Goal: Information Seeking & Learning: Learn about a topic

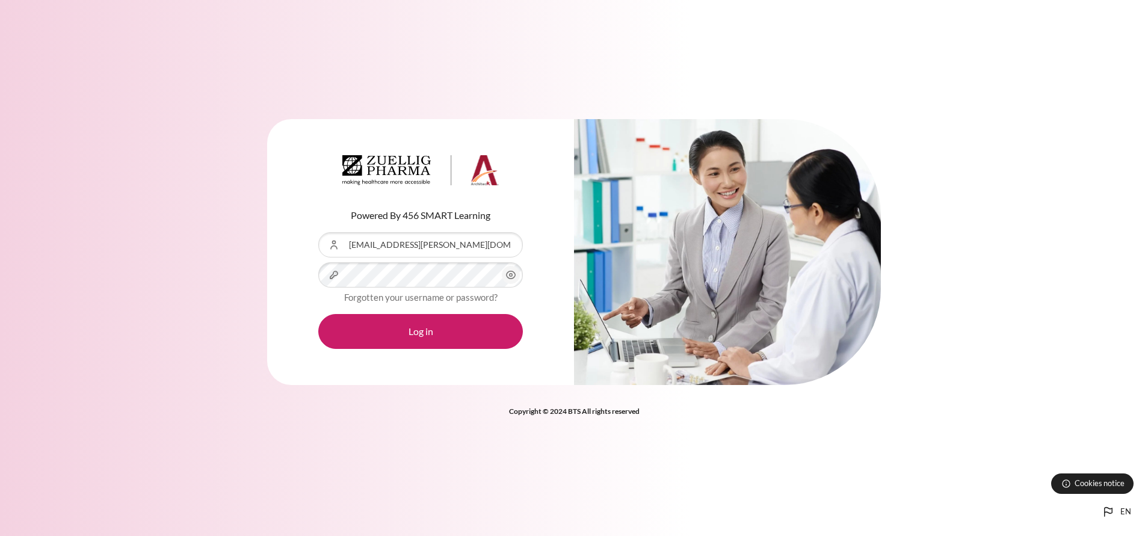
click at [318, 314] on button "Log in" at bounding box center [420, 331] width 205 height 35
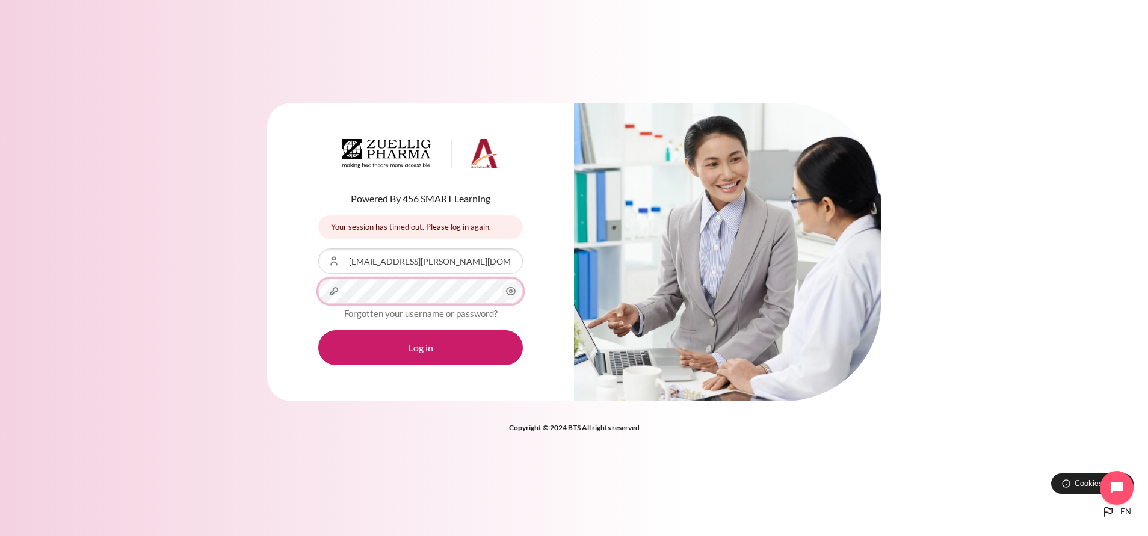
click at [318, 330] on button "Log in" at bounding box center [420, 347] width 205 height 35
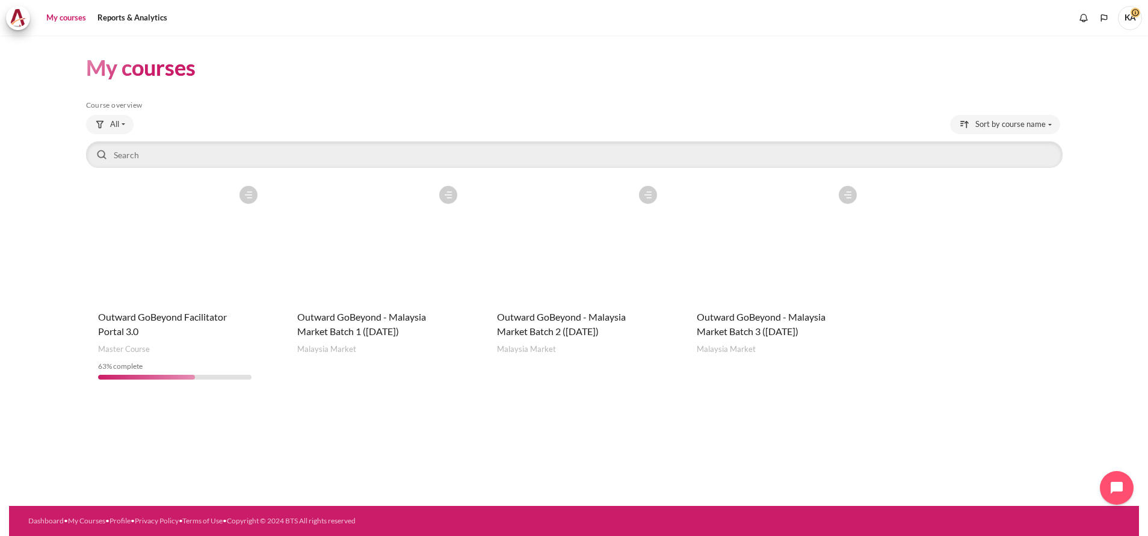
click at [788, 277] on figure "Content" at bounding box center [774, 240] width 178 height 120
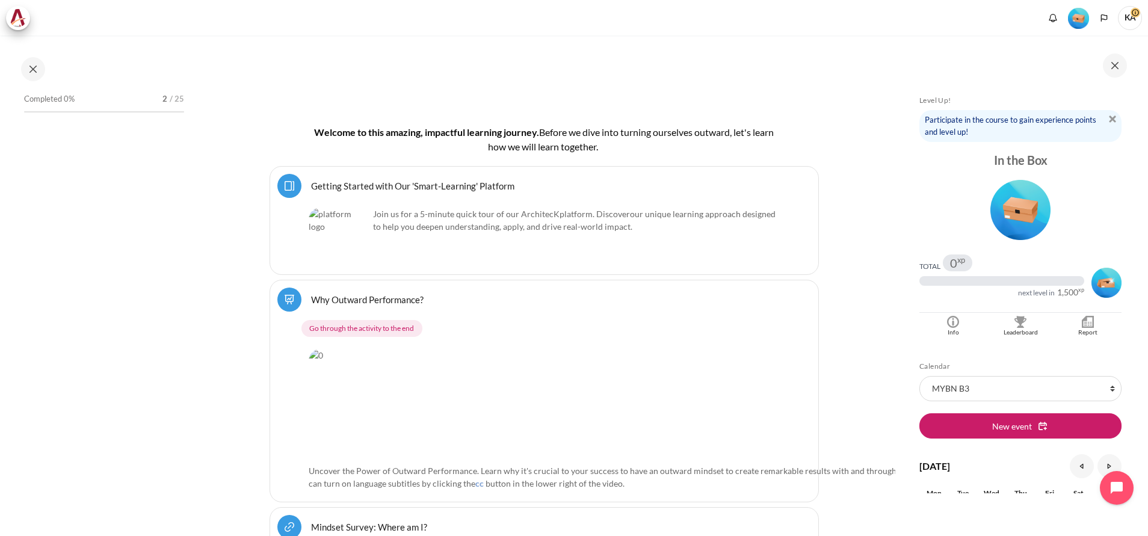
scroll to position [271, 0]
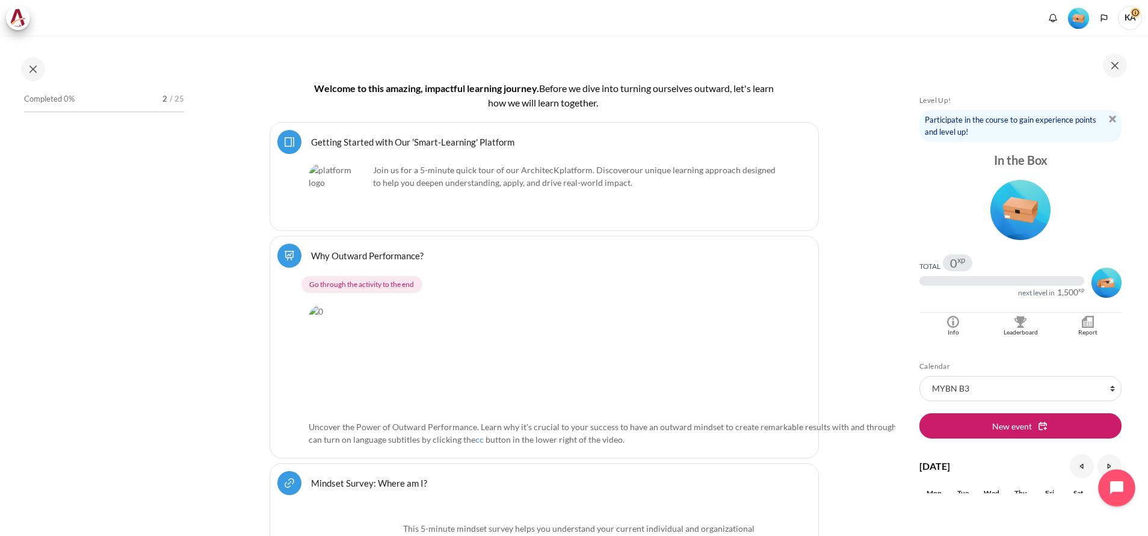
click at [1127, 484] on icon "Open chat widget" at bounding box center [1124, 488] width 19 height 19
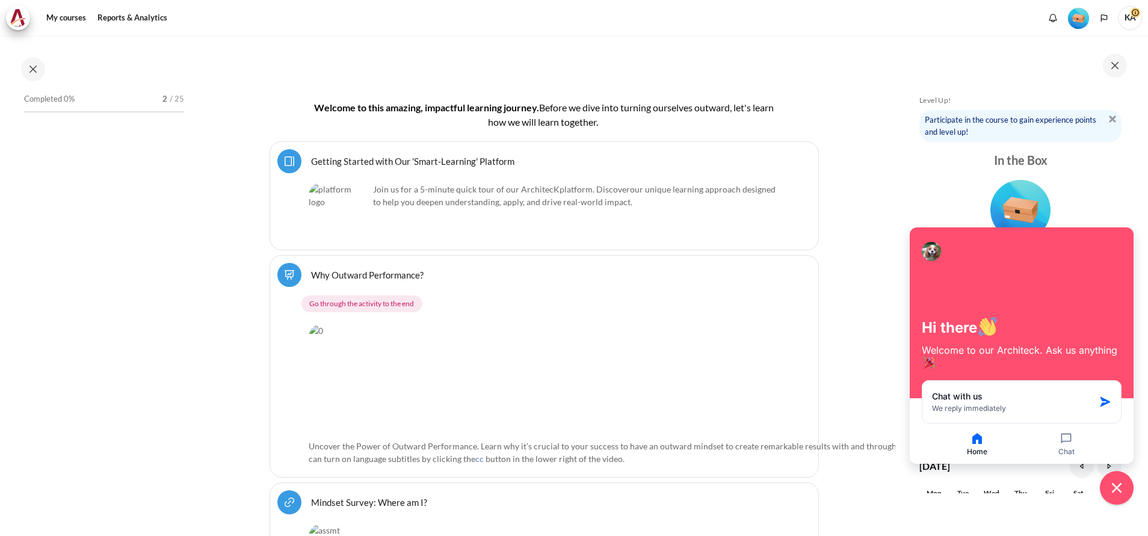
scroll to position [290, 0]
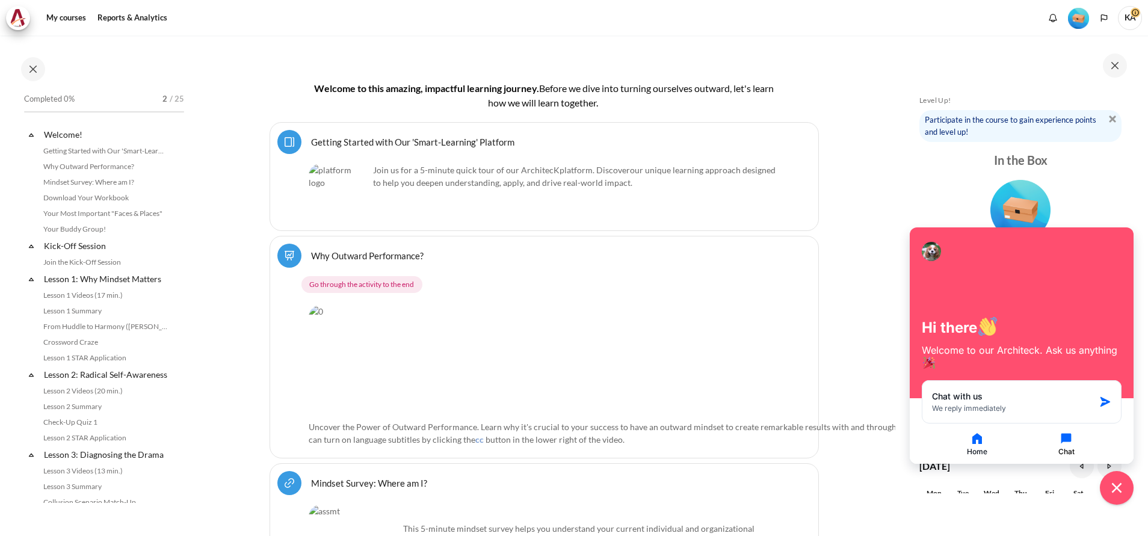
click at [1071, 445] on icon "button" at bounding box center [1066, 439] width 14 height 14
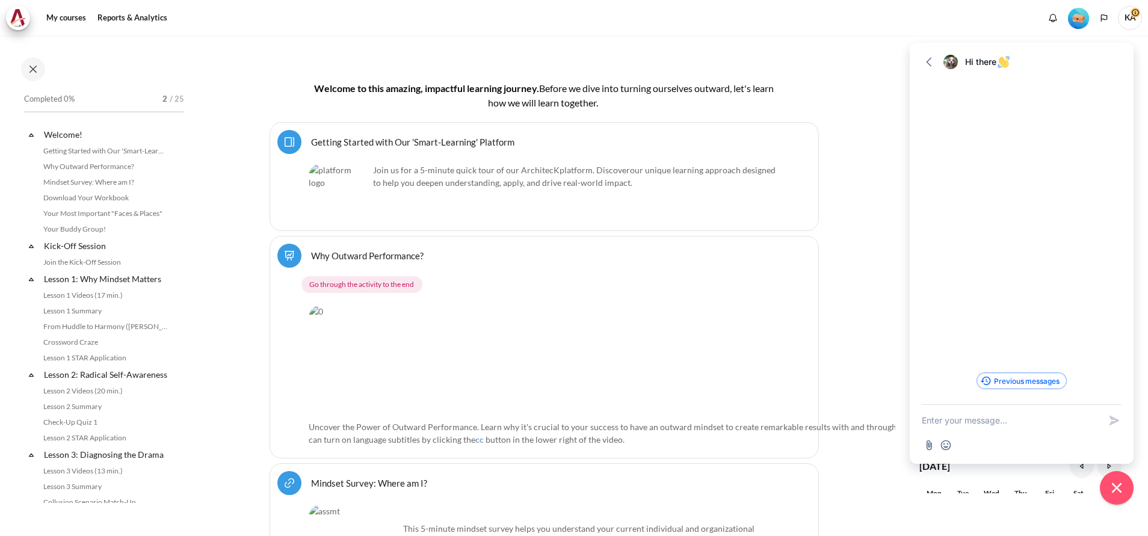
click at [1038, 383] on button "Previous messages" at bounding box center [1021, 381] width 88 height 16
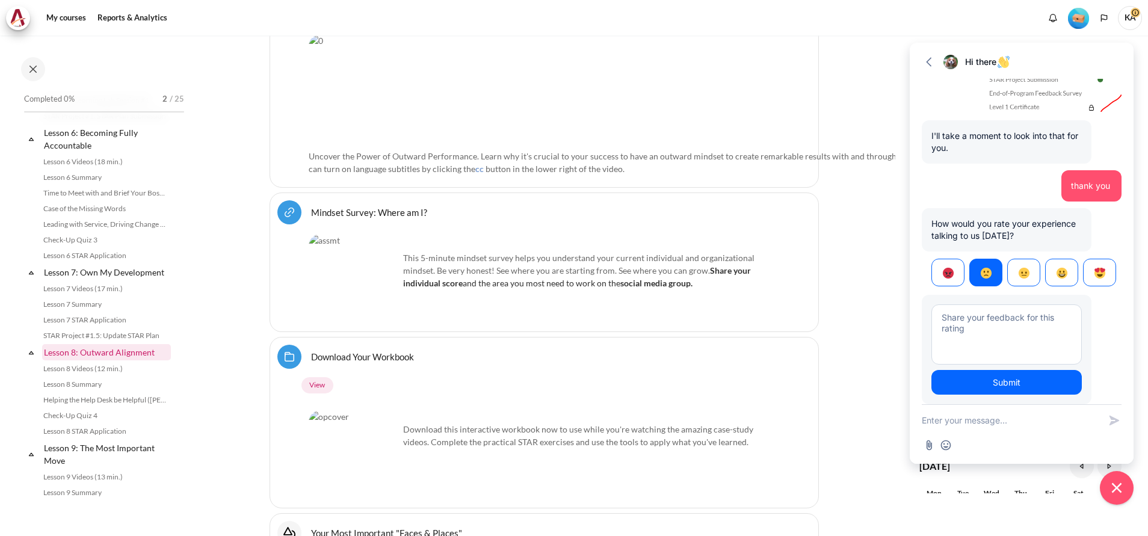
scroll to position [632, 0]
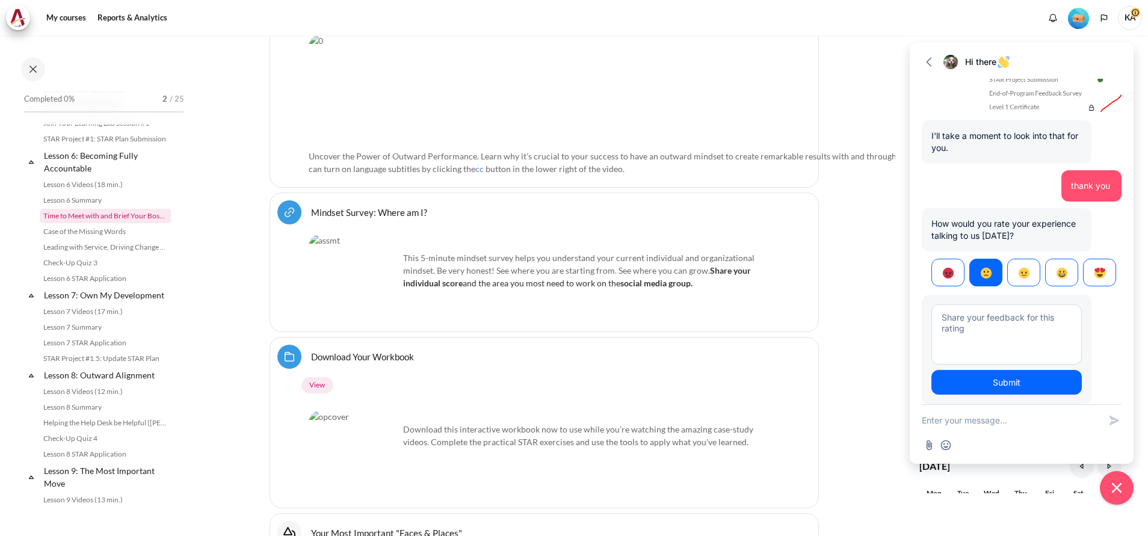
click at [88, 223] on link "Time to Meet with and Brief Your Boss #1" at bounding box center [105, 216] width 131 height 14
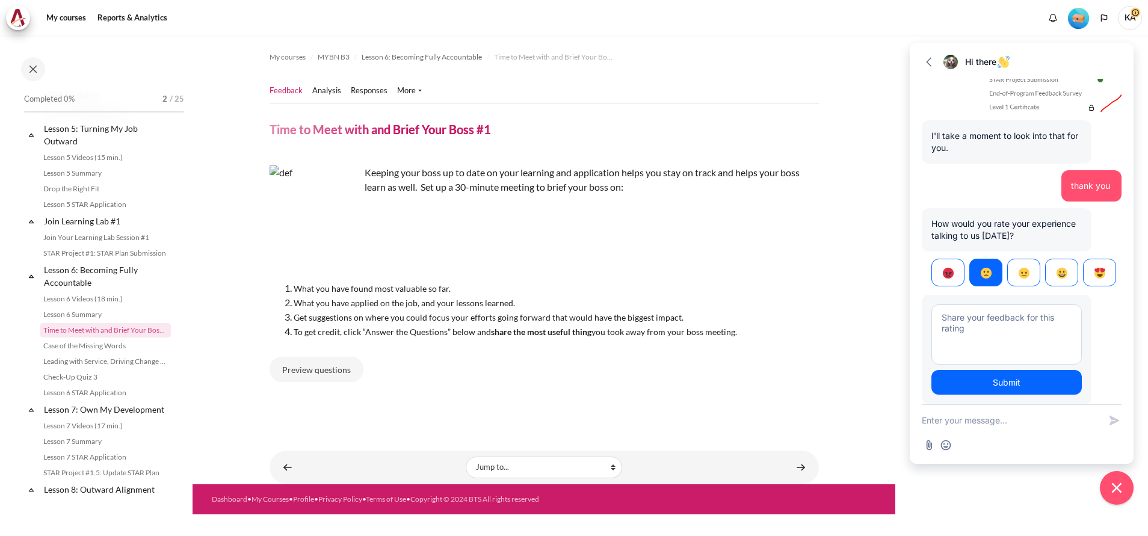
scroll to position [499, 0]
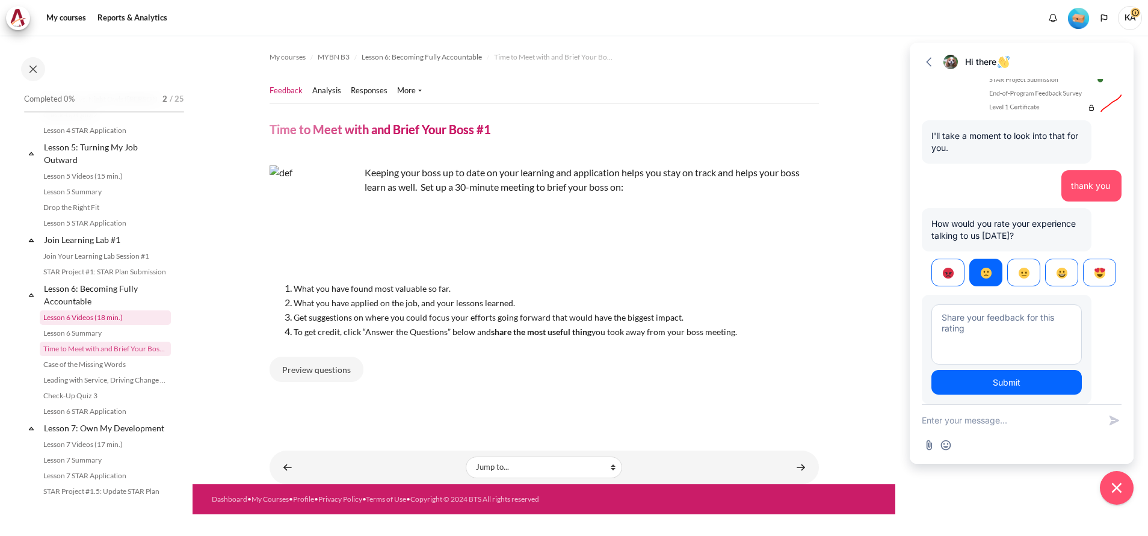
click at [113, 325] on link "Lesson 6 Videos (18 min.)" at bounding box center [105, 318] width 131 height 14
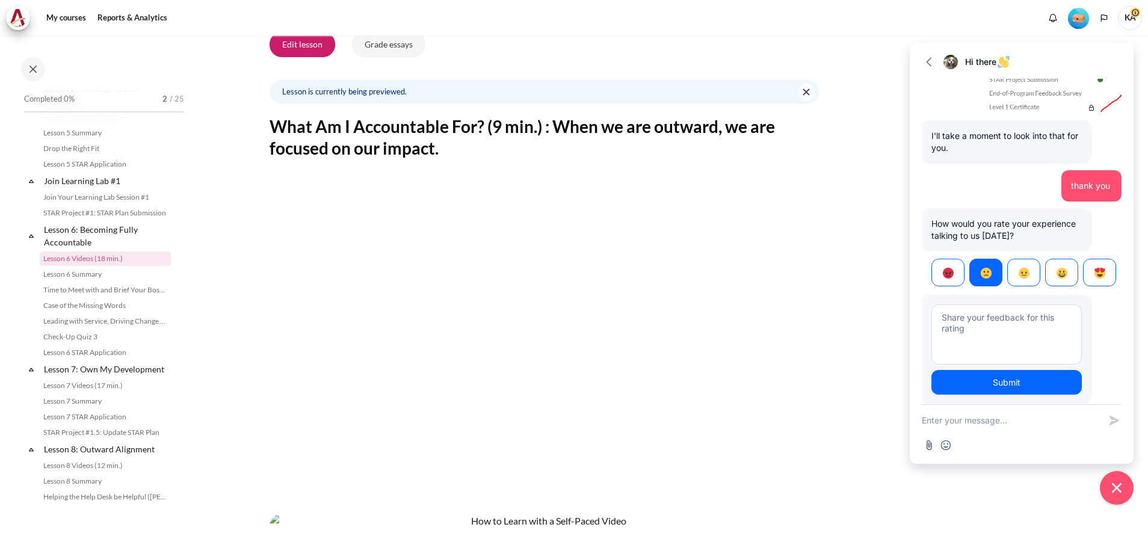
scroll to position [271, 0]
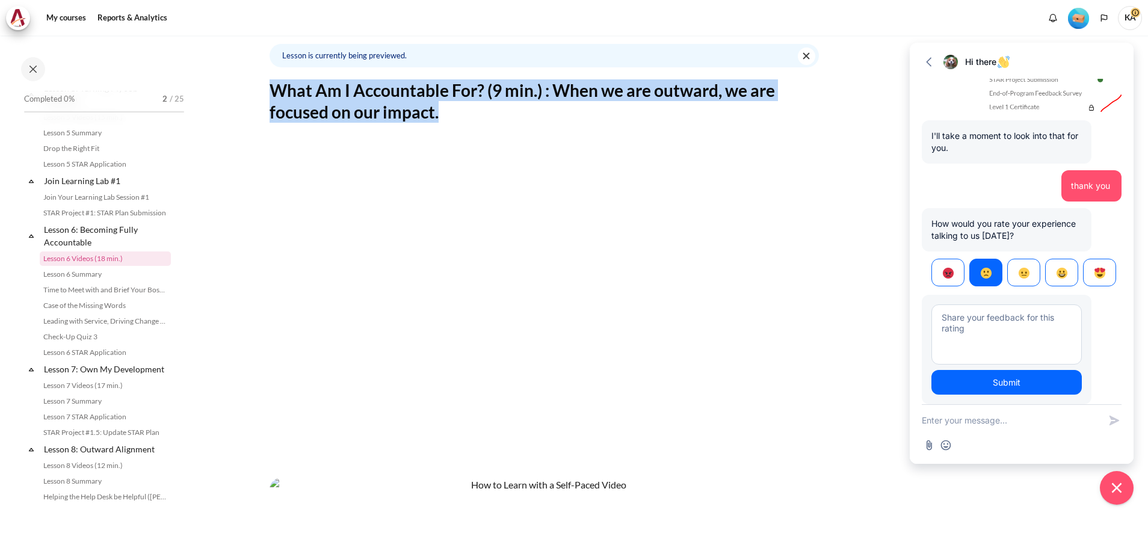
drag, startPoint x: 274, startPoint y: 93, endPoint x: 463, endPoint y: 105, distance: 189.4
click at [463, 105] on h2 "What Am I Accountable For? (9 min.) : When we are outward, we are focused on ou…" at bounding box center [544, 101] width 549 height 44
copy h2 "What Am I Accountable For? (9 min.) : When we are outward, we are focused on ou…"
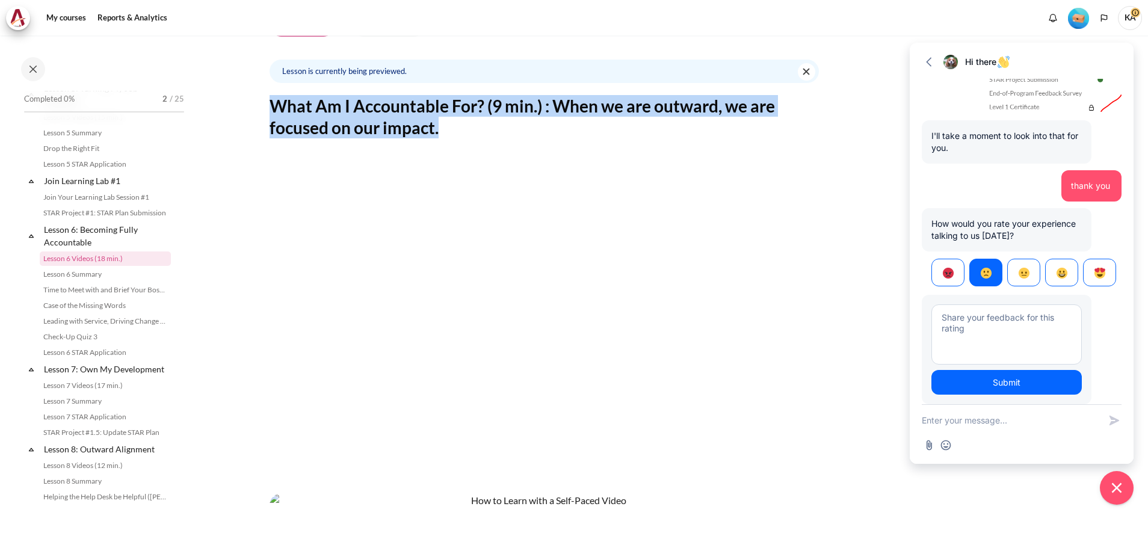
scroll to position [280, 0]
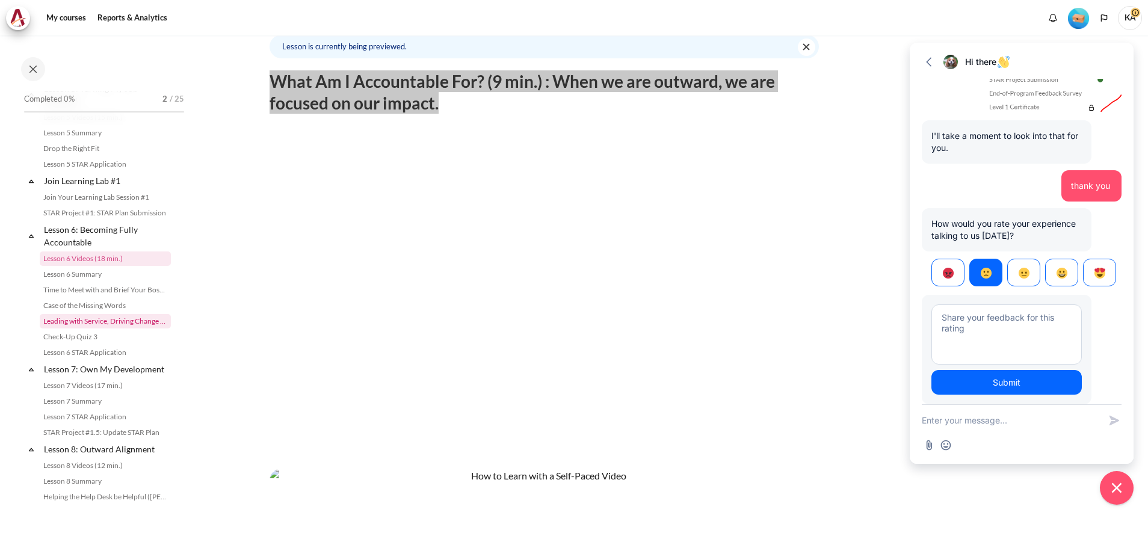
click at [82, 329] on link "Leading with Service, Driving Change (Pucknalin's Story)" at bounding box center [105, 321] width 131 height 14
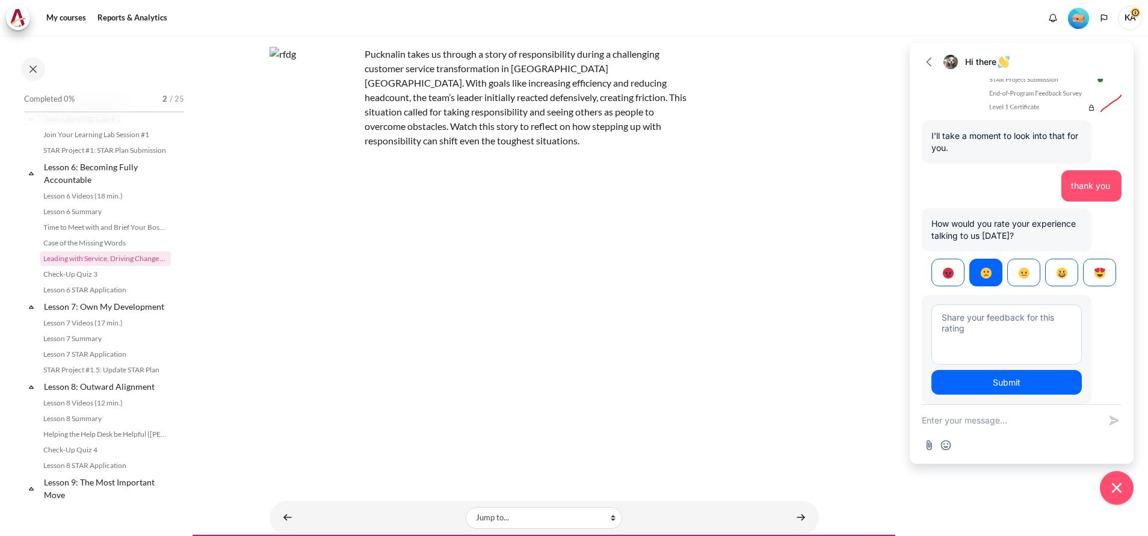
scroll to position [118, 0]
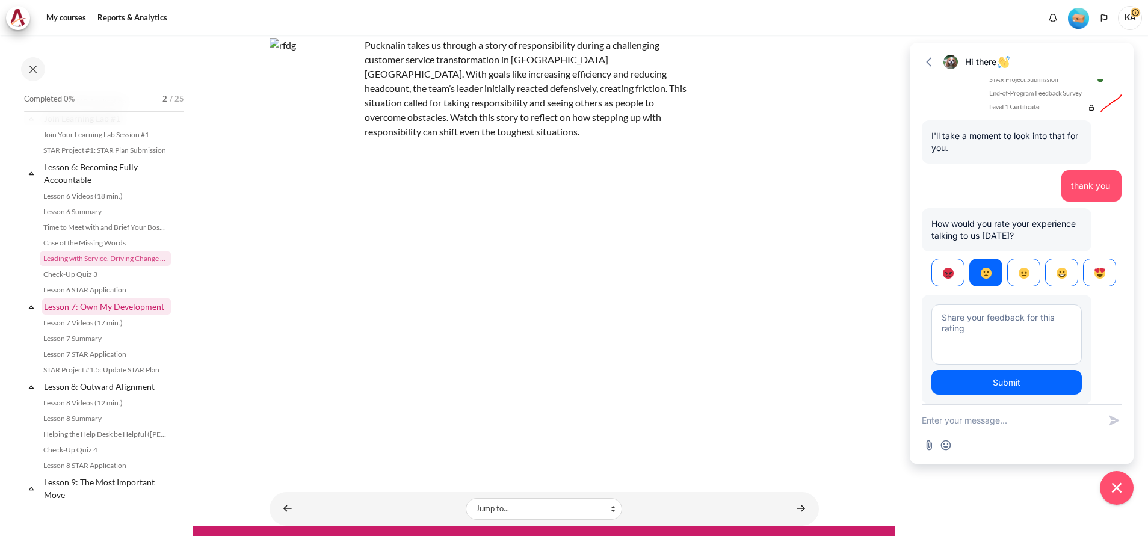
click at [78, 315] on link "Lesson 7: Own My Development" at bounding box center [106, 307] width 129 height 16
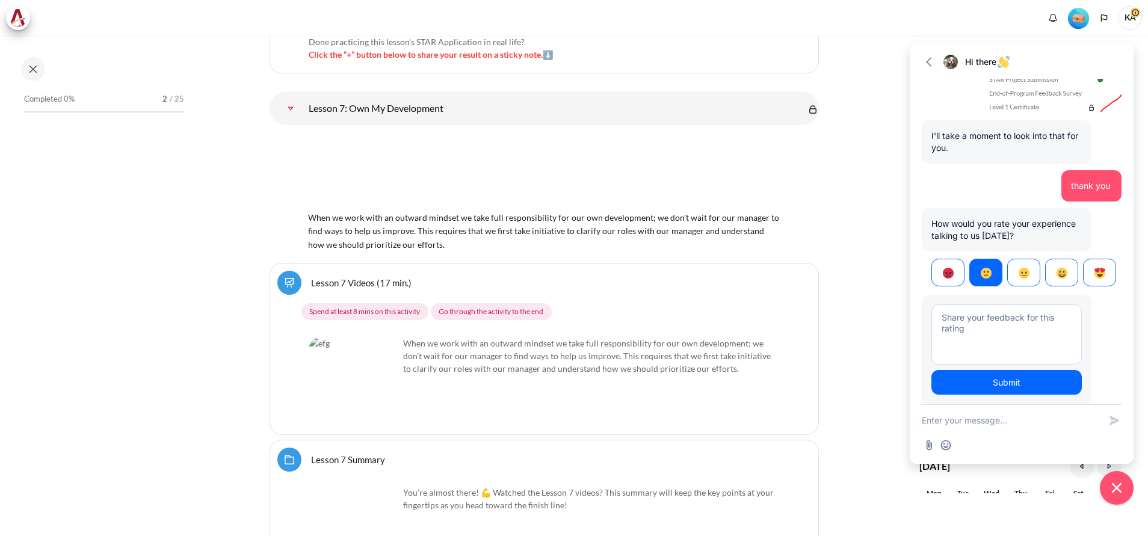
scroll to position [817, 0]
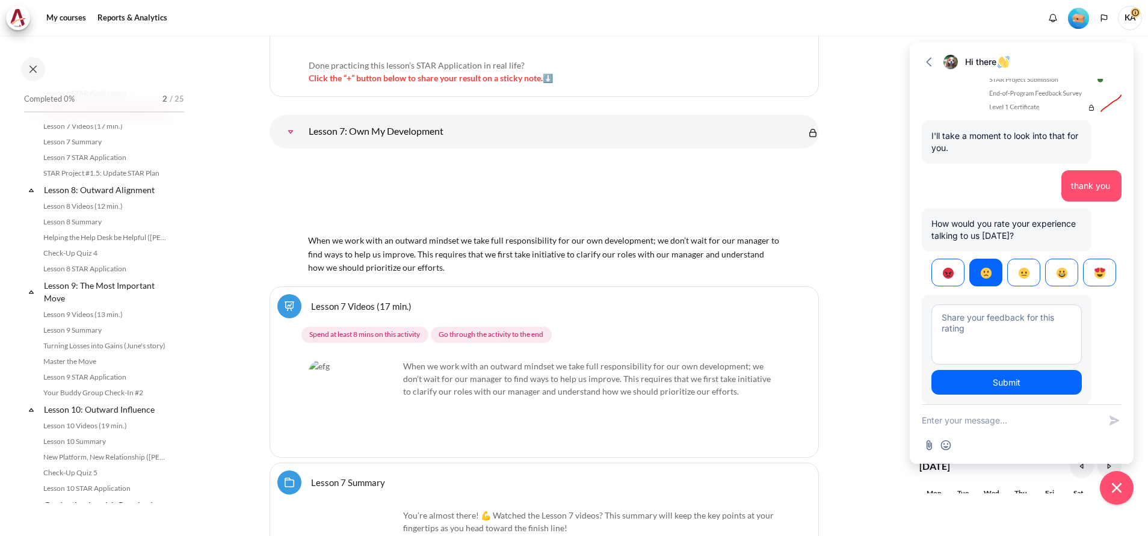
click at [303, 120] on link "Lesson 7: Own My Development" at bounding box center [291, 132] width 24 height 24
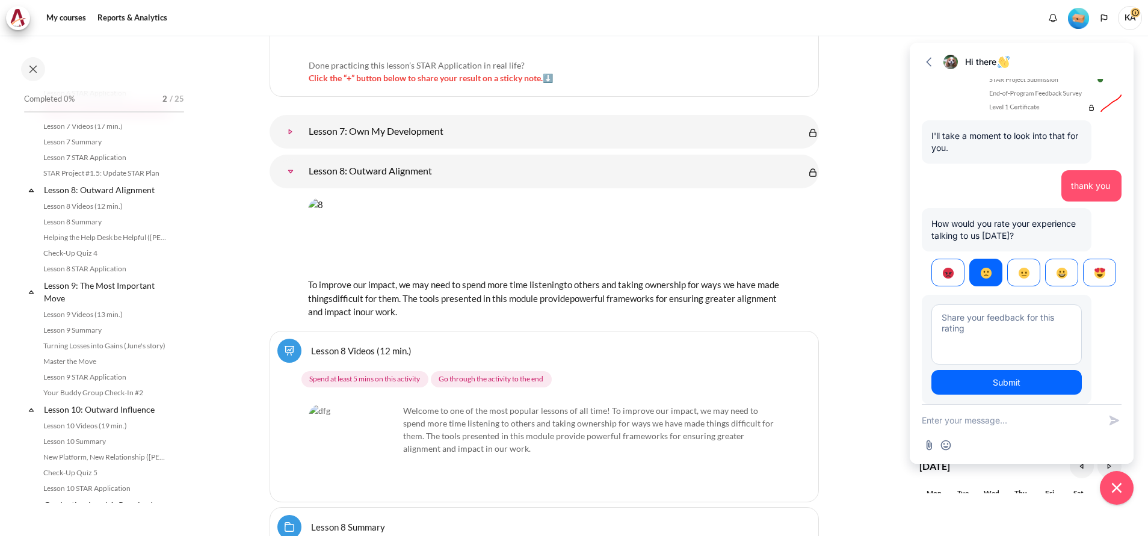
click at [303, 120] on link "Lesson 7: Own My Development" at bounding box center [291, 132] width 24 height 24
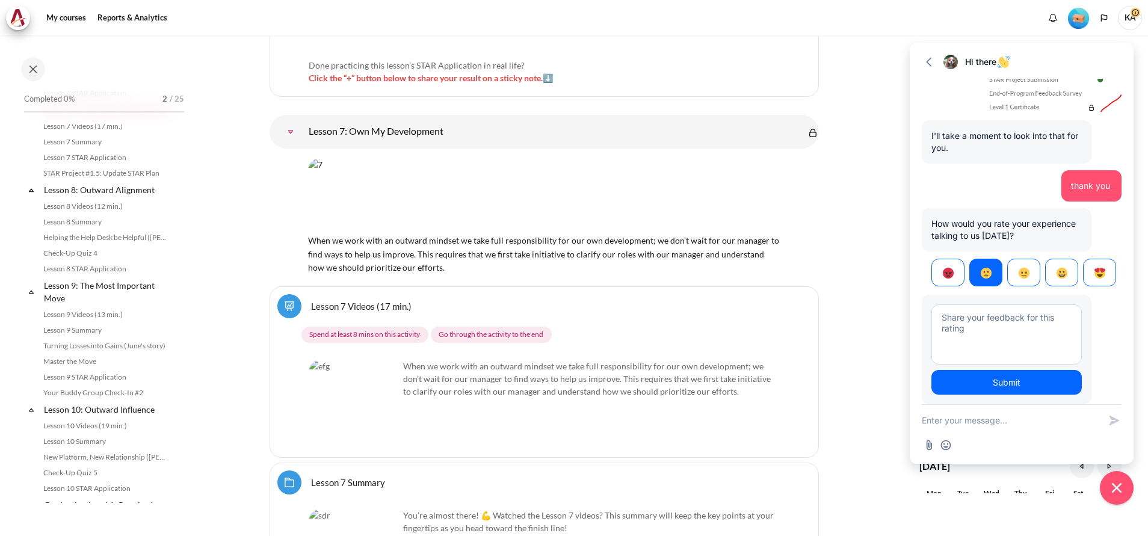
drag, startPoint x: 467, startPoint y: 144, endPoint x: 441, endPoint y: 147, distance: 26.0
click at [468, 158] on img "Content" at bounding box center [544, 195] width 472 height 74
click at [387, 158] on img "Content" at bounding box center [544, 195] width 472 height 74
click at [375, 362] on img "Content" at bounding box center [354, 405] width 90 height 90
click at [368, 300] on link "Lesson 7 Videos (17 min.)" at bounding box center [361, 305] width 101 height 11
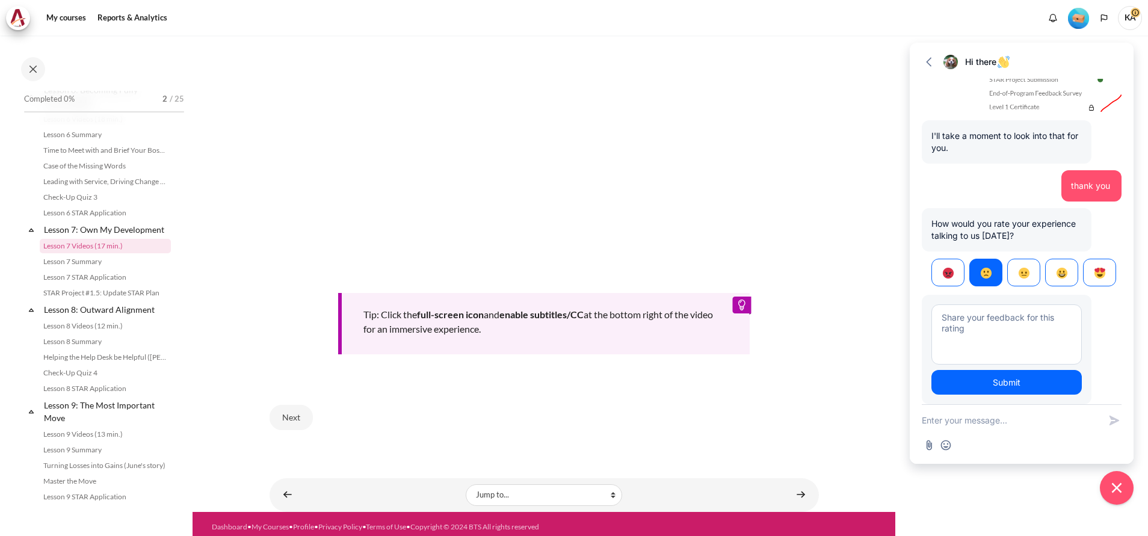
scroll to position [512, 0]
click at [114, 318] on link "Lesson 8: Outward Alignment" at bounding box center [106, 310] width 129 height 16
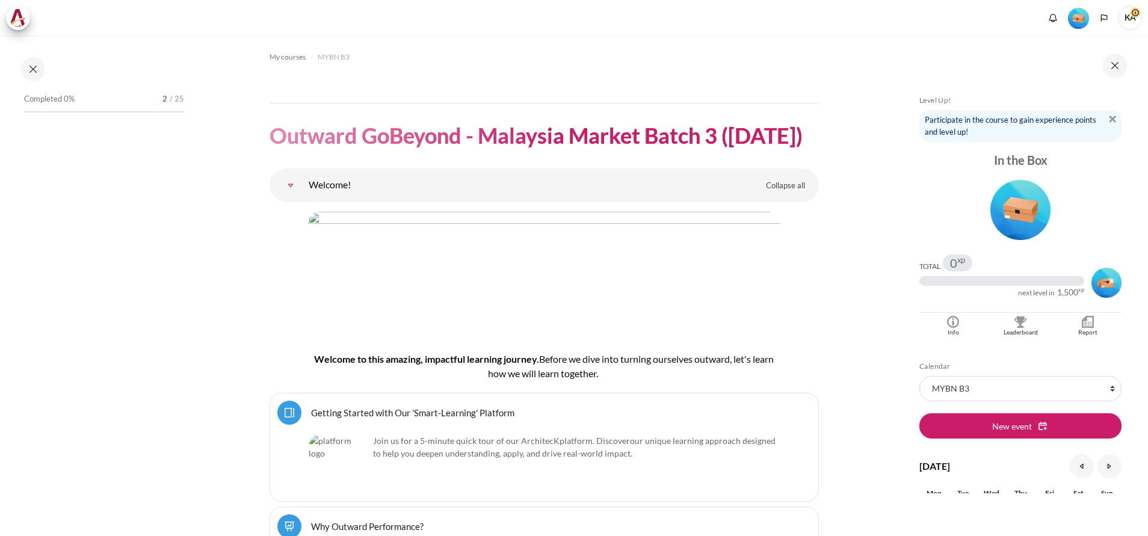
scroll to position [9634, 0]
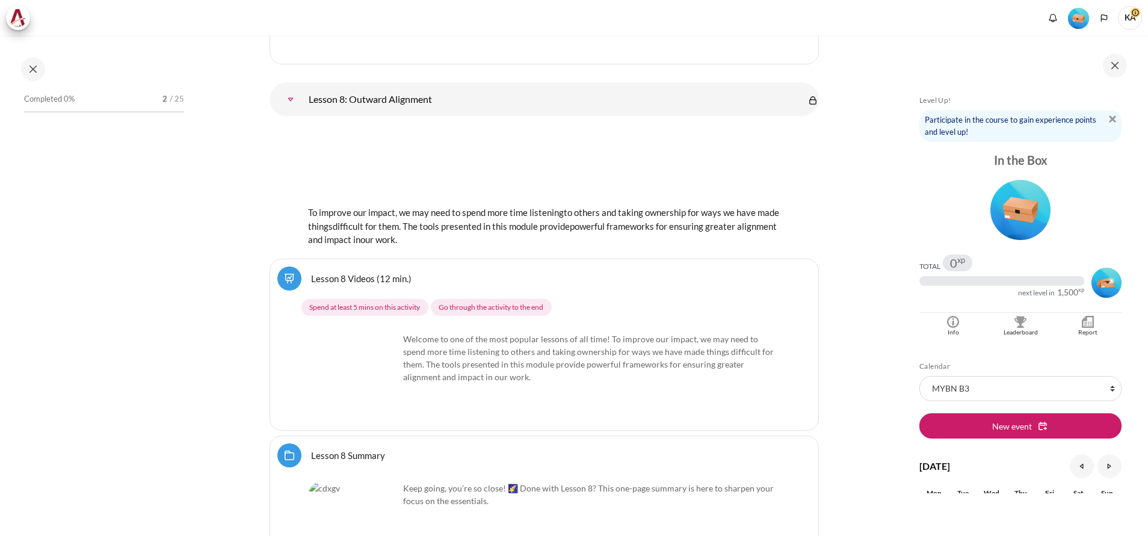
click at [369, 273] on link "Lesson 8 Videos (12 min.)" at bounding box center [361, 278] width 101 height 11
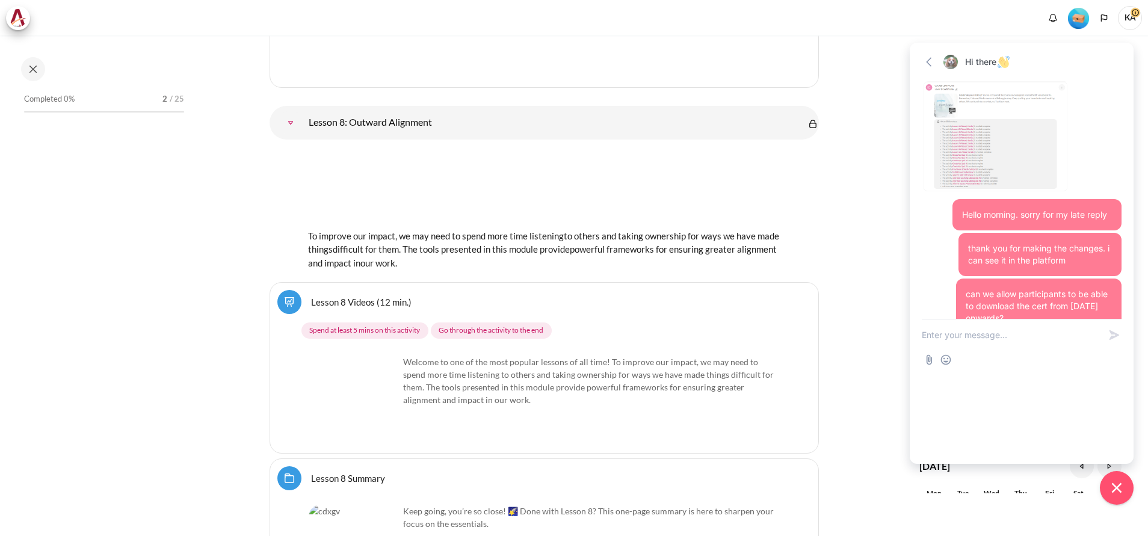
scroll to position [0, 0]
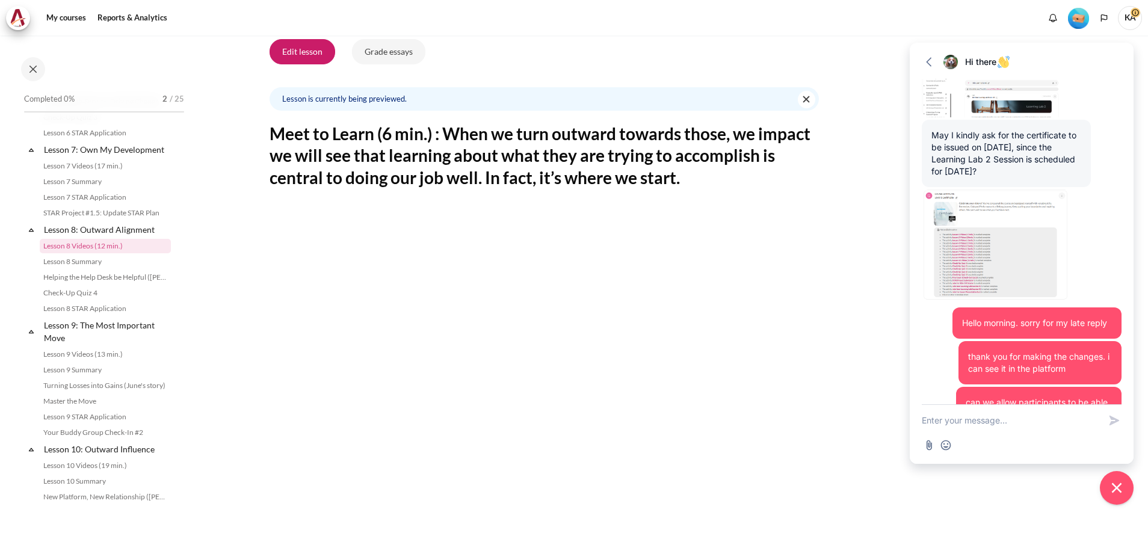
scroll to position [4167, 0]
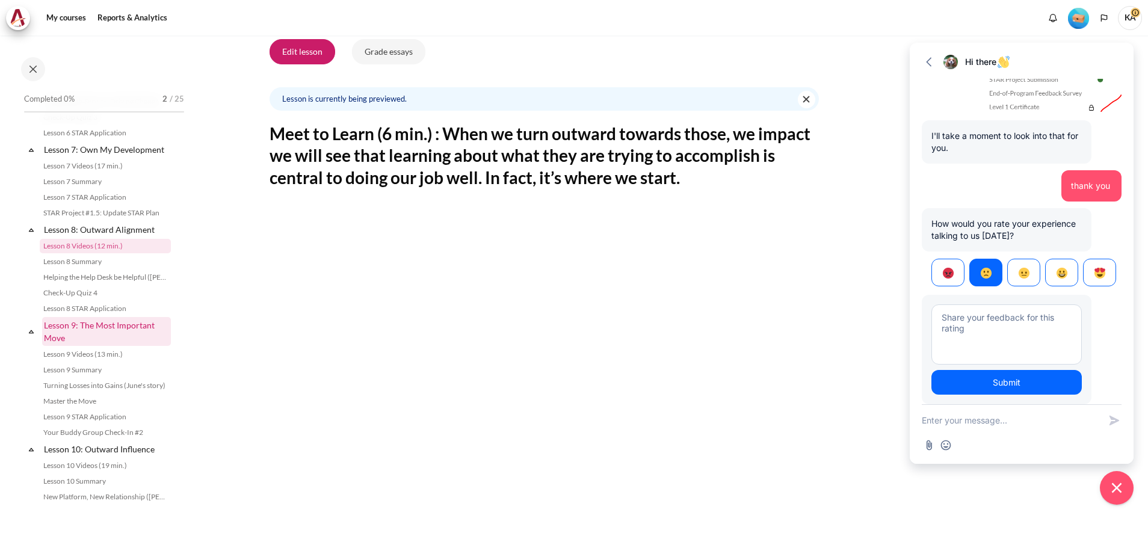
click at [97, 346] on link "Lesson 9: The Most Important Move" at bounding box center [106, 331] width 129 height 29
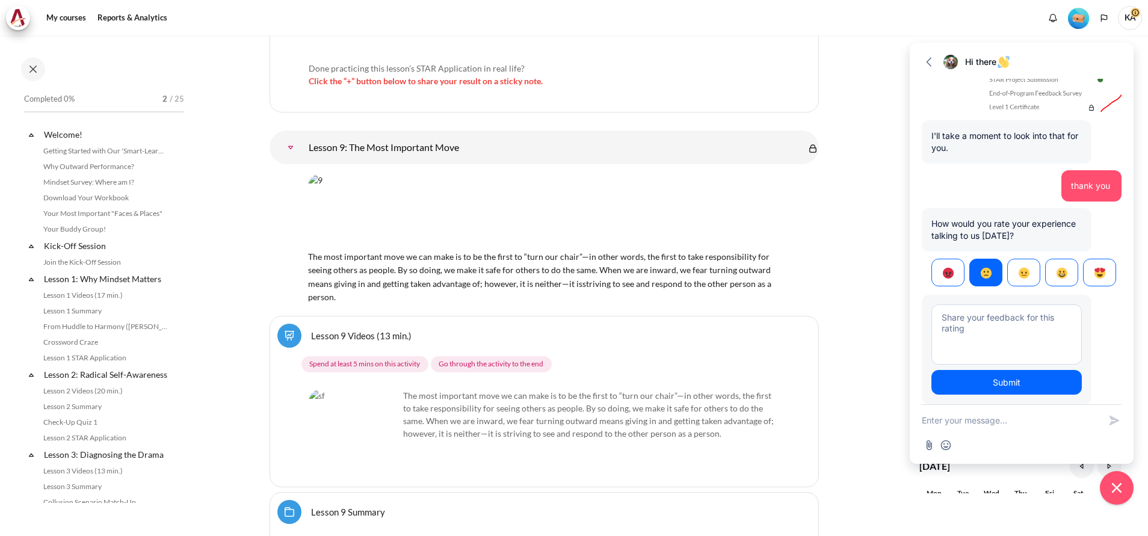
scroll to position [1006, 0]
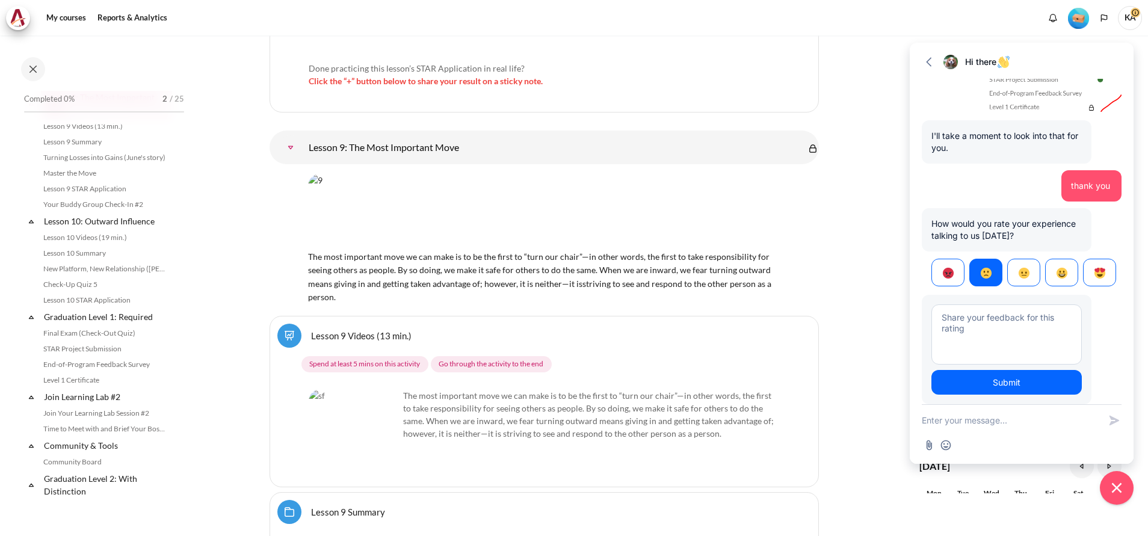
click at [986, 427] on textarea "New message" at bounding box center [1011, 420] width 178 height 31
type textarea "Hello there , morning"
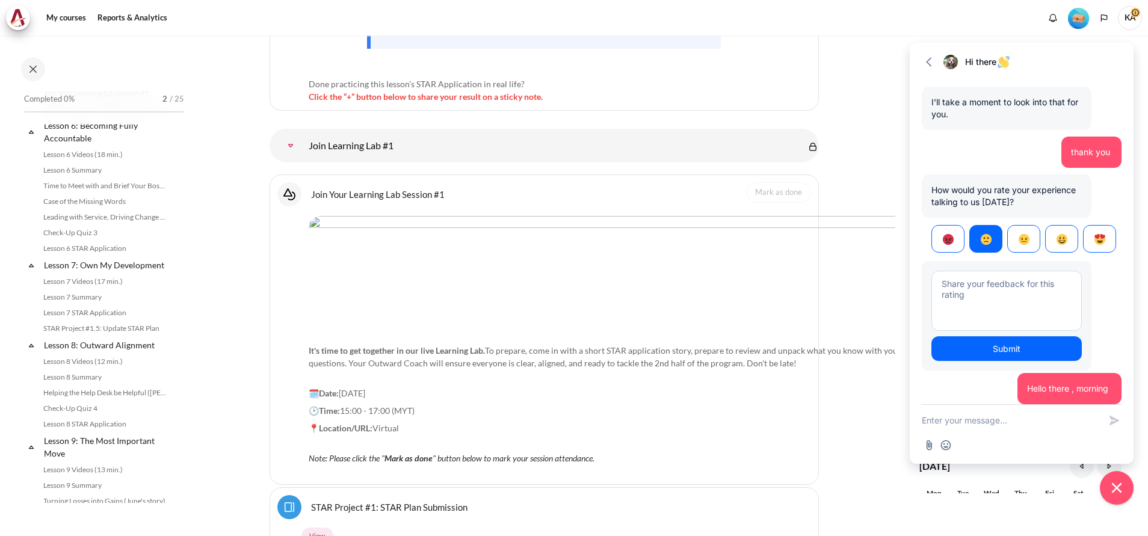
scroll to position [6706, 0]
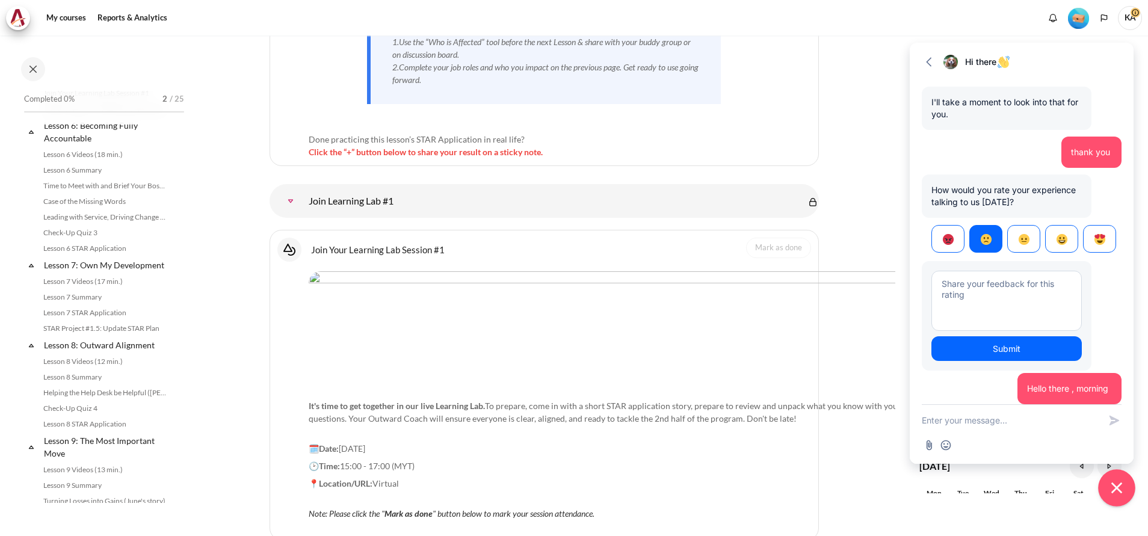
click at [1121, 492] on icon "Close chat widget" at bounding box center [1117, 488] width 11 height 11
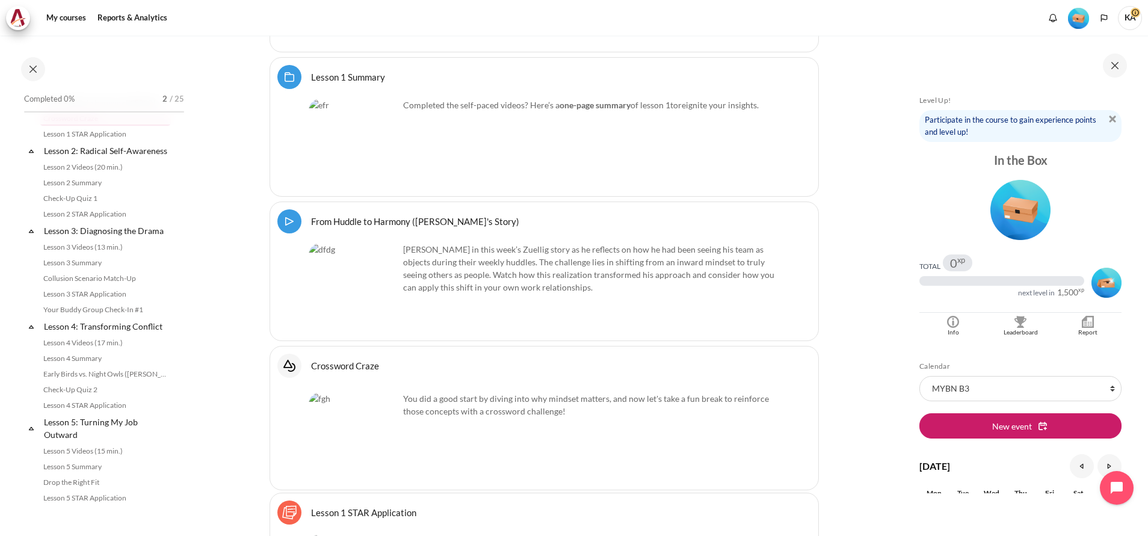
scroll to position [0, 0]
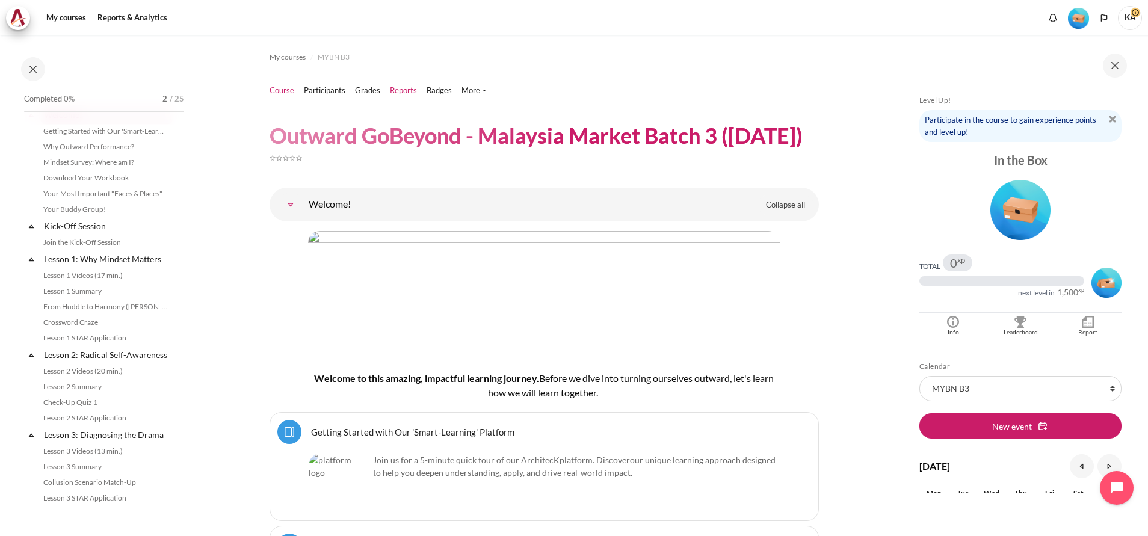
click at [400, 88] on link "Reports" at bounding box center [403, 91] width 27 height 12
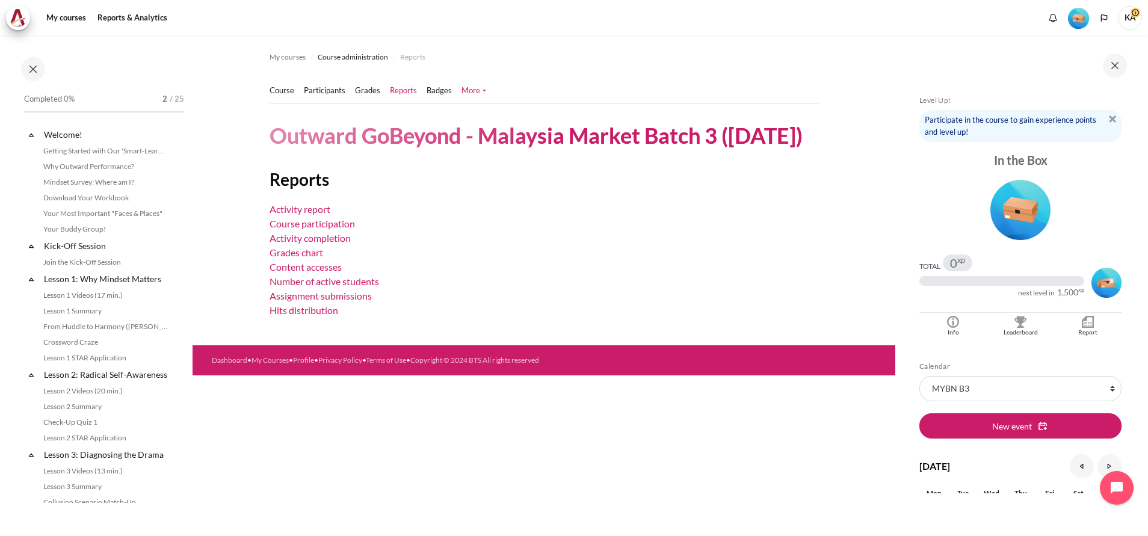
click at [474, 92] on link "More" at bounding box center [474, 91] width 25 height 12
click at [456, 110] on link "Certificates" at bounding box center [452, 110] width 60 height 19
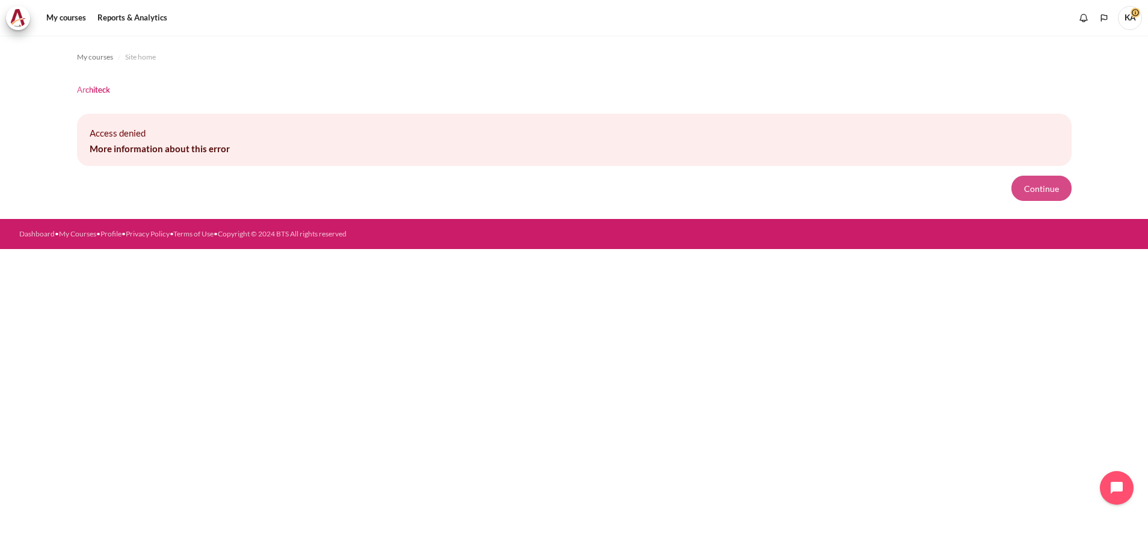
click at [1054, 191] on button "Continue" at bounding box center [1042, 188] width 60 height 25
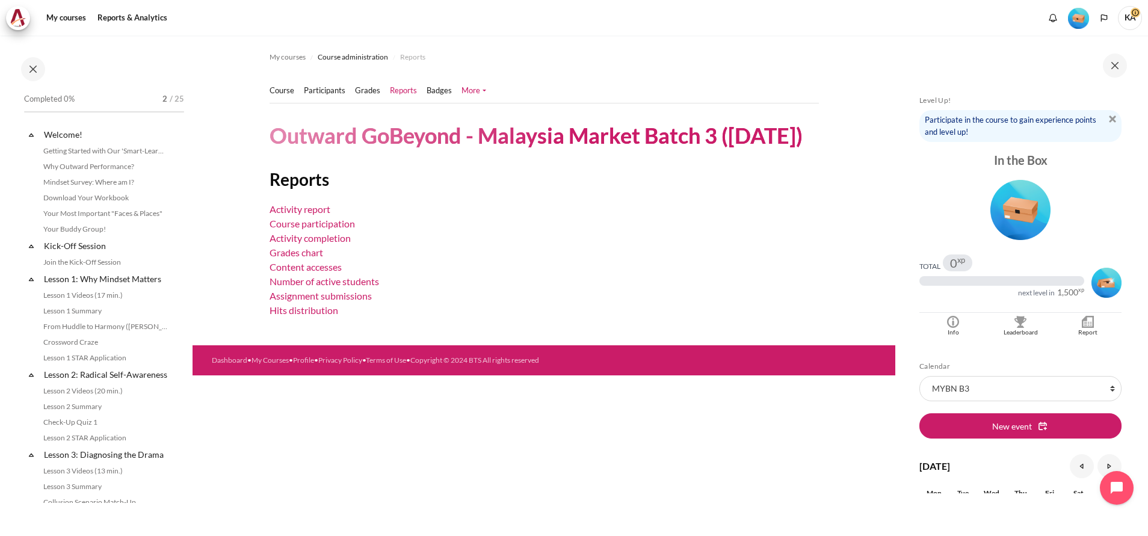
click at [478, 91] on link "More" at bounding box center [474, 91] width 25 height 12
click at [457, 107] on link "Certificates" at bounding box center [452, 110] width 60 height 19
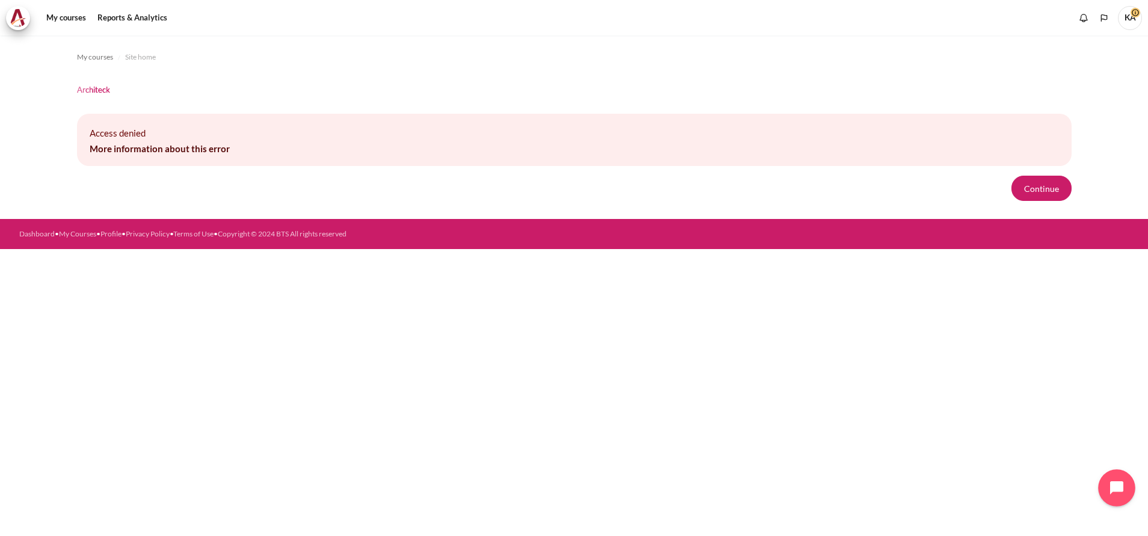
click at [1128, 484] on icon "Open chat widget" at bounding box center [1124, 488] width 19 height 19
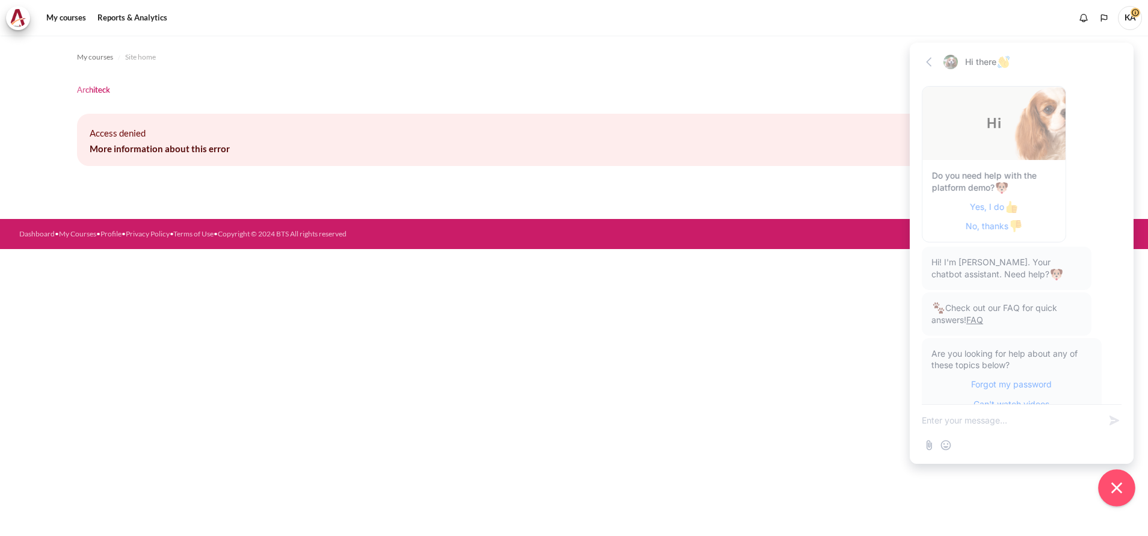
scroll to position [4200, 0]
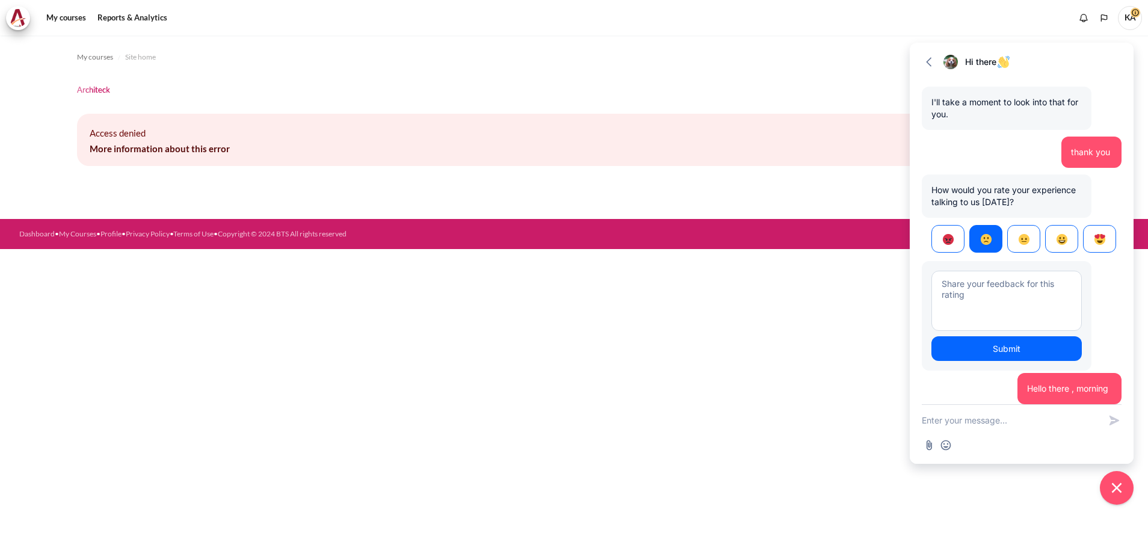
click at [990, 429] on textarea "New message" at bounding box center [1011, 420] width 178 height 31
type textarea "Can i please ask if you can update on the certificate issue that i raised ?"
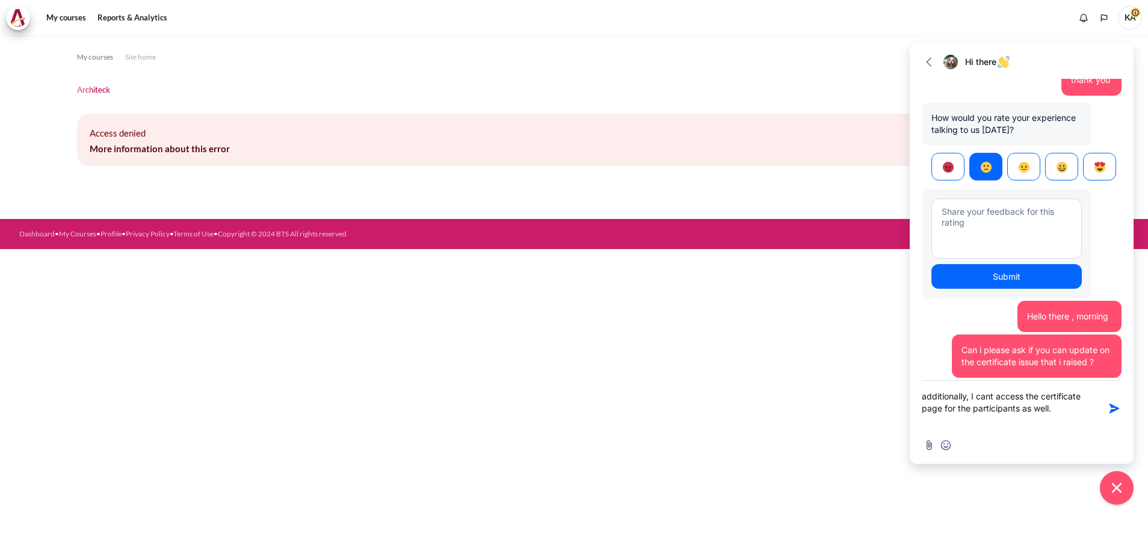
scroll to position [4297, 0]
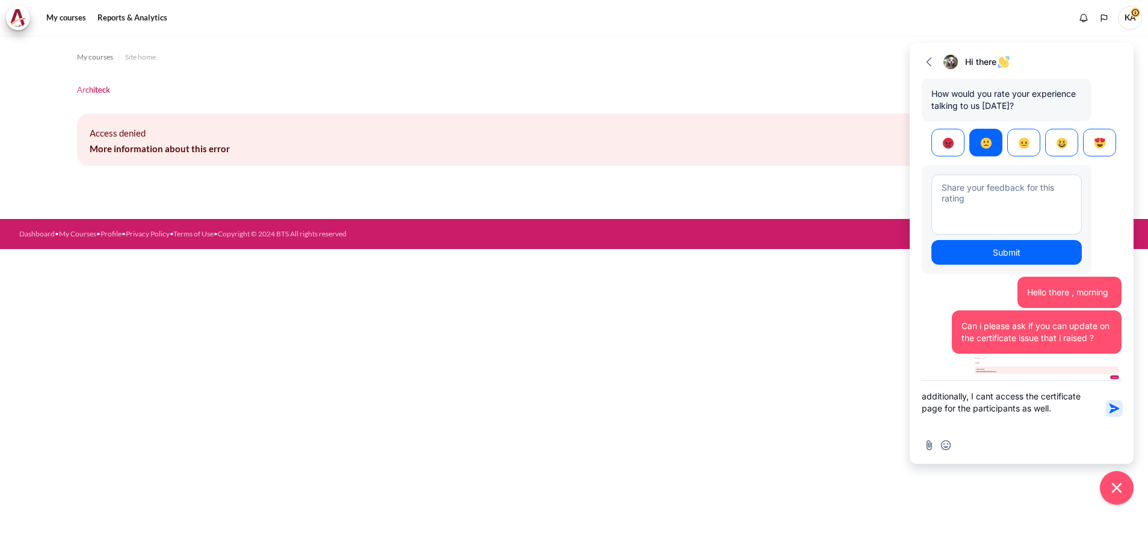
type textarea "additionally, I cant access the certificate page for the participants as well."
click at [1116, 412] on icon "button" at bounding box center [1115, 409] width 12 height 12
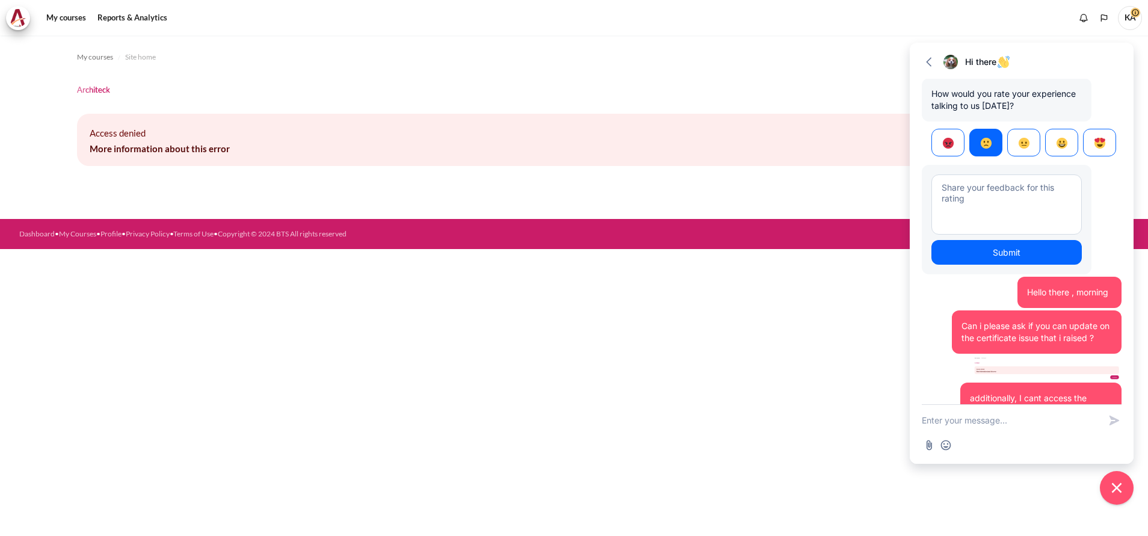
scroll to position [4330, 0]
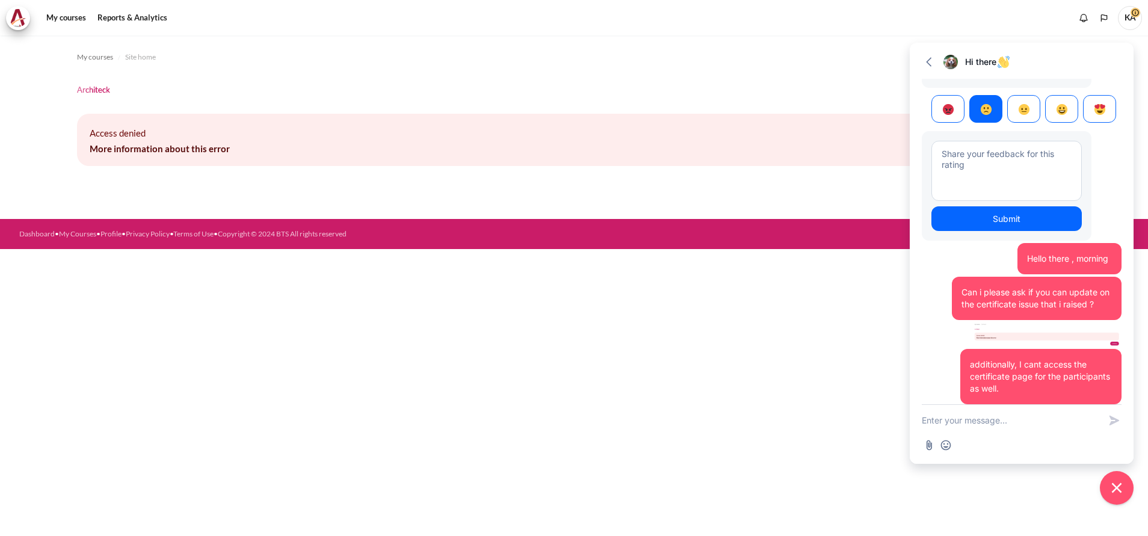
click at [966, 411] on textarea "New message" at bounding box center [1011, 420] width 178 height 31
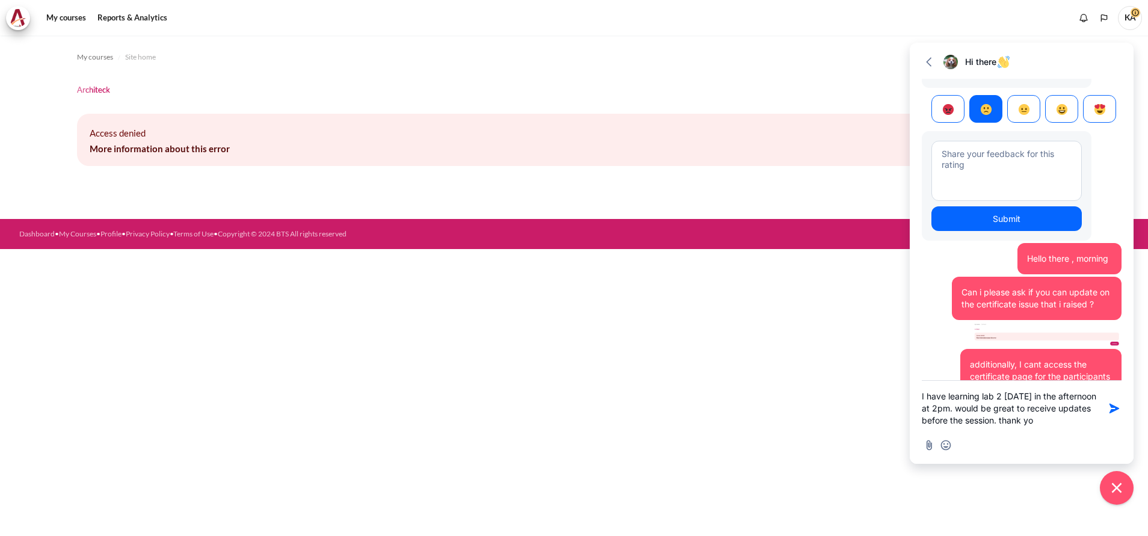
type textarea "I have learning lab 2 today in the afternoon at 2pm. would be great to receive …"
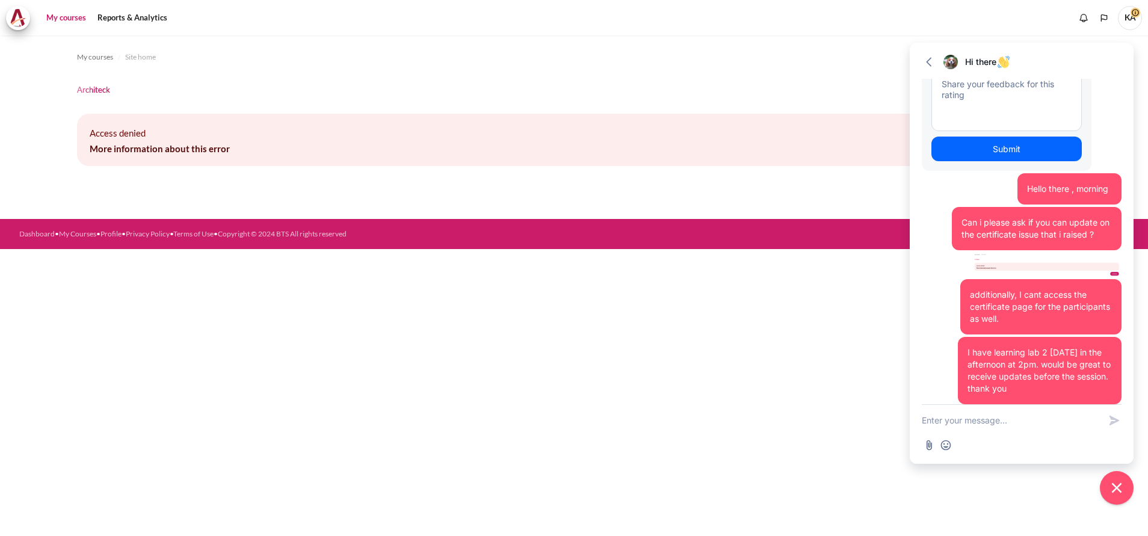
click at [55, 16] on link "My courses" at bounding box center [66, 18] width 48 height 24
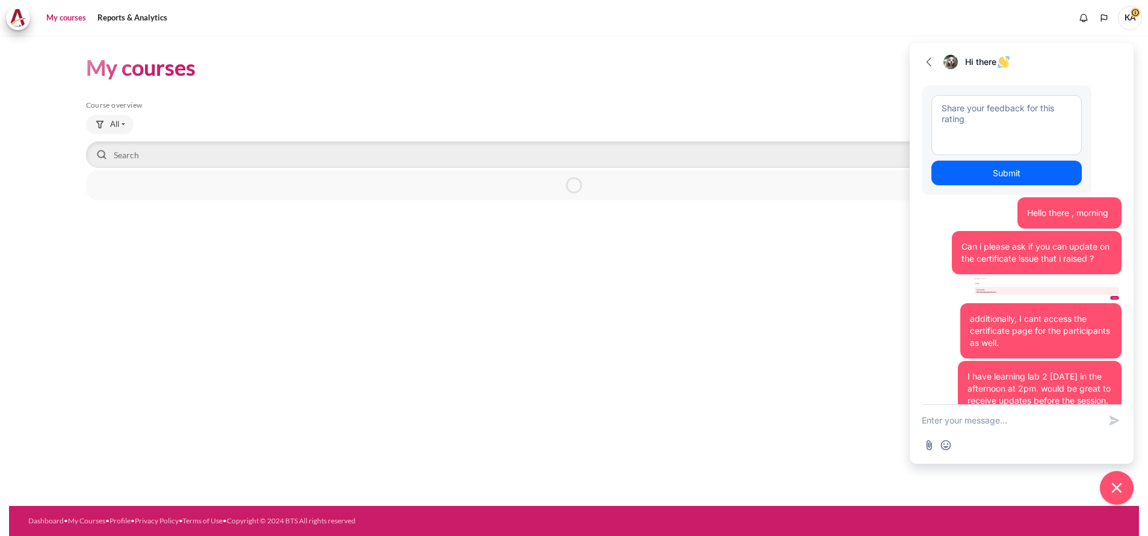
scroll to position [4400, 0]
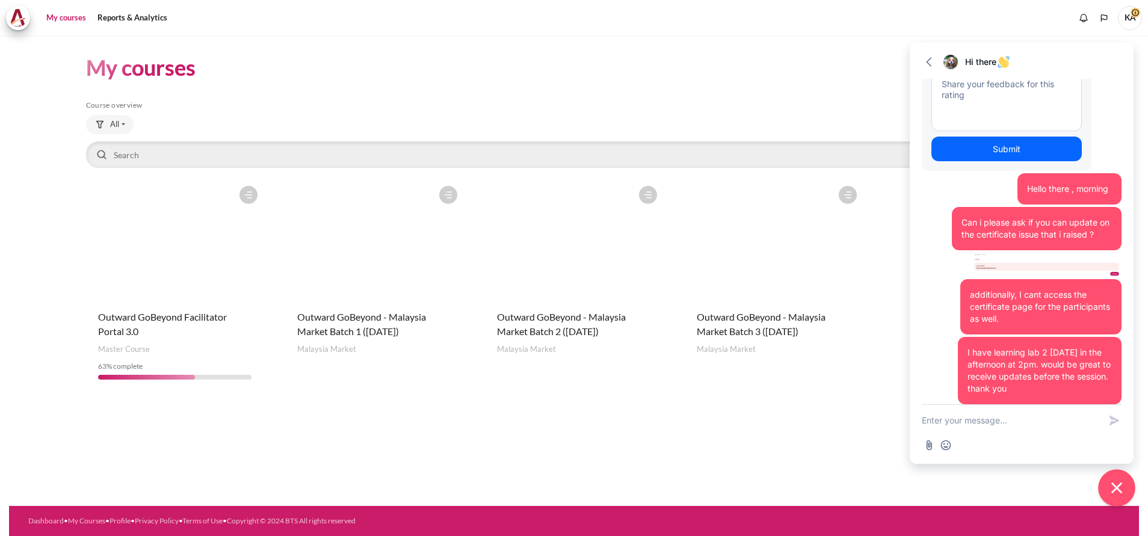
click at [1123, 488] on icon "Close chat widget" at bounding box center [1117, 488] width 19 height 19
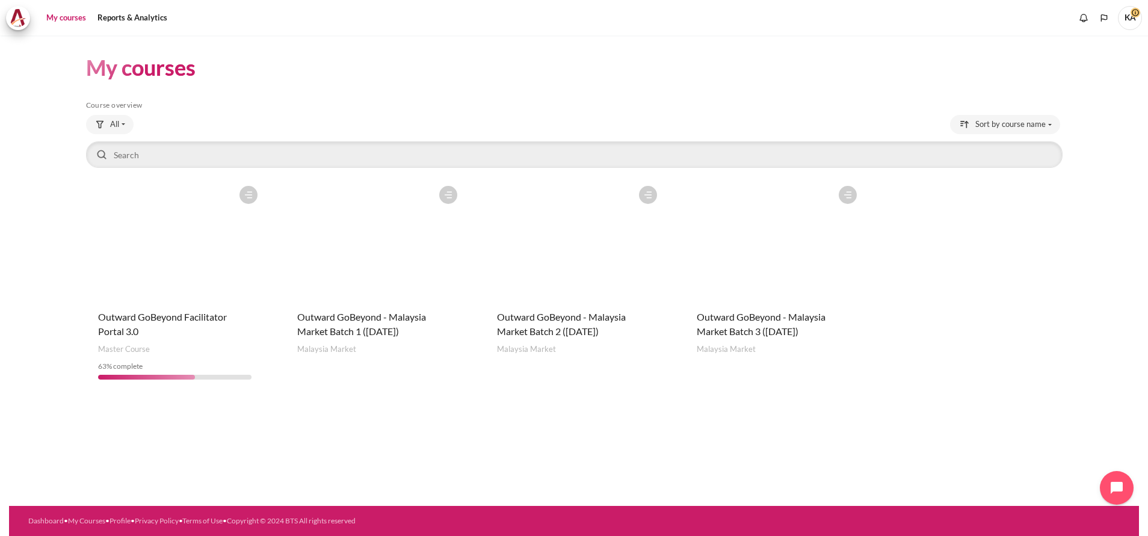
click at [796, 270] on figure "Content" at bounding box center [774, 240] width 178 height 120
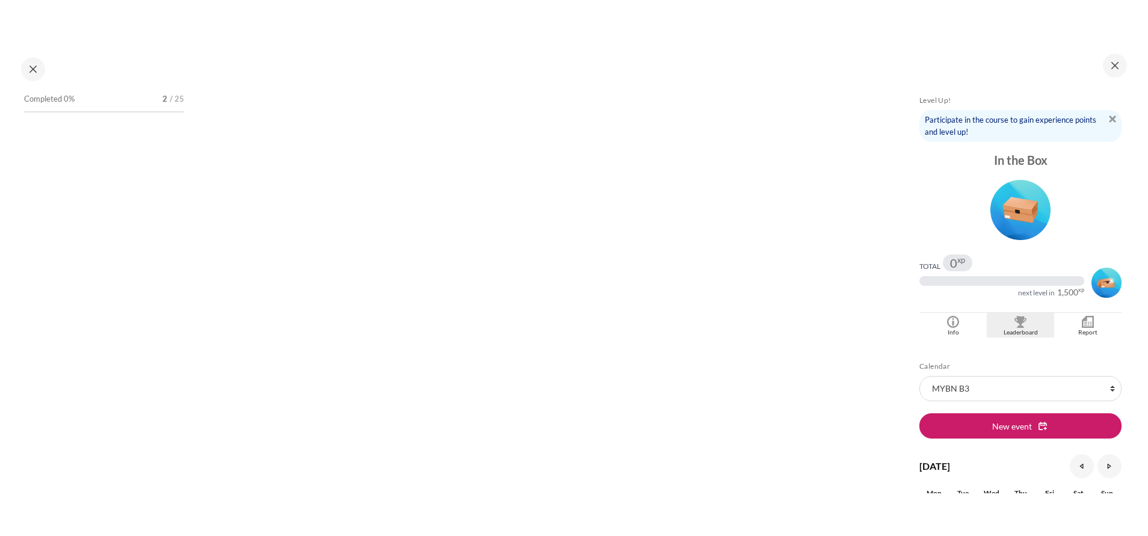
click at [1021, 329] on div "Leaderboard" at bounding box center [1020, 333] width 61 height 10
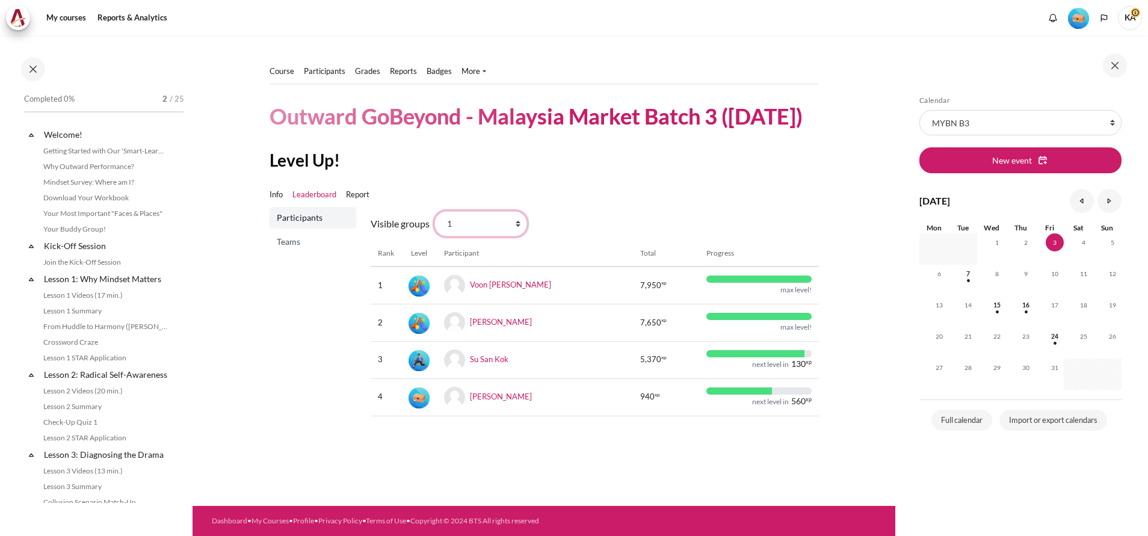
click at [492, 237] on select "All participants 1 2 3 3 4" at bounding box center [481, 223] width 93 height 25
select select "0"
click at [435, 237] on select "All participants 1 2 3 3 4" at bounding box center [481, 223] width 93 height 25
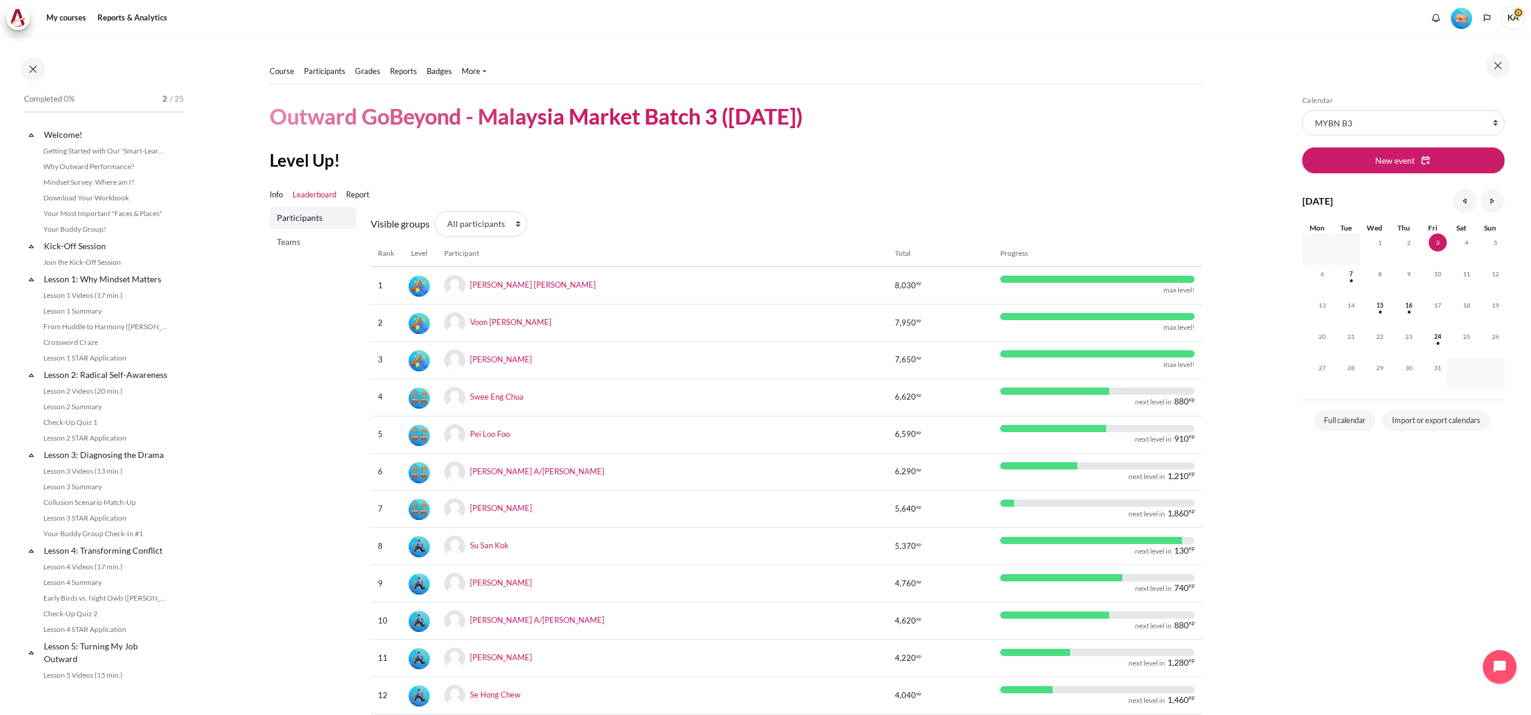
drag, startPoint x: 1116, startPoint y: 0, endPoint x: 973, endPoint y: 145, distance: 203.8
click at [973, 145] on div "Course Participants" at bounding box center [736, 445] width 932 height 819
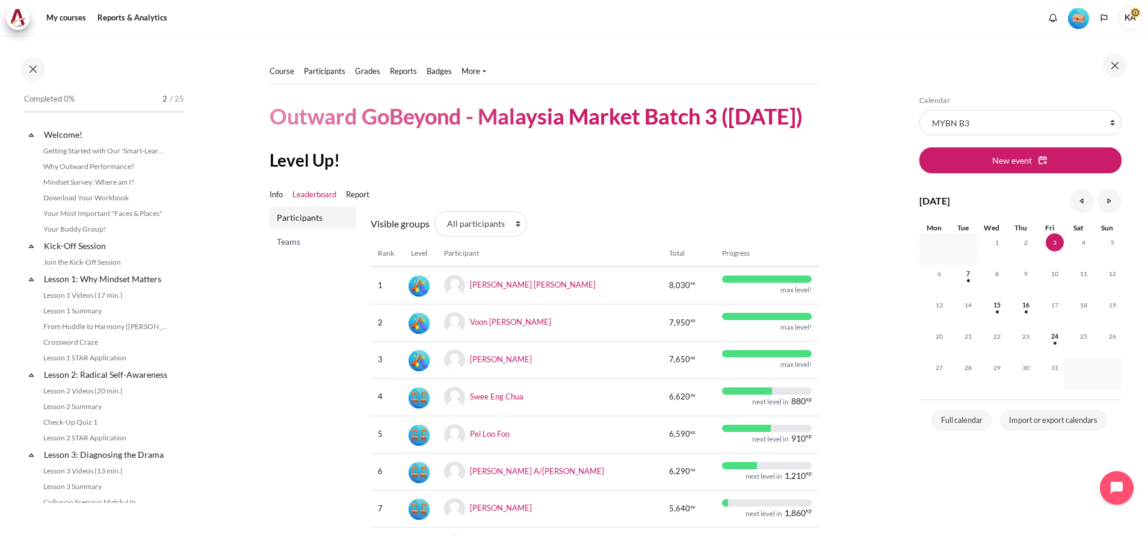
drag, startPoint x: 1306, startPoint y: 7, endPoint x: 205, endPoint y: 333, distance: 1148.1
click at [205, 333] on section "Course Participants" at bounding box center [544, 445] width 703 height 819
